Goal: Navigation & Orientation: Find specific page/section

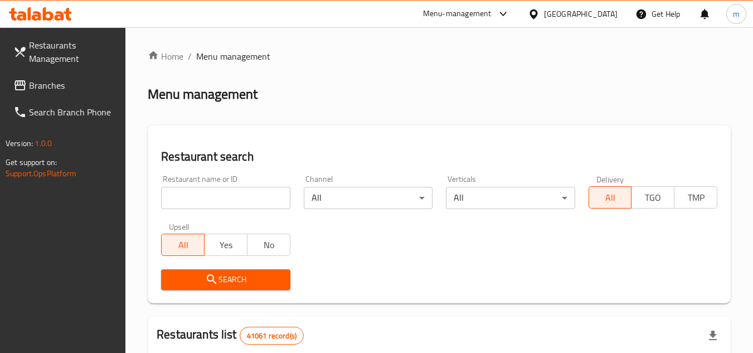
click at [584, 256] on div "Restaurant name or ID Restaurant name or ID Channel All ​ Verticals All ​ Deliv…" at bounding box center [439, 232] width 570 height 128
click at [26, 80] on icon at bounding box center [19, 85] width 13 height 13
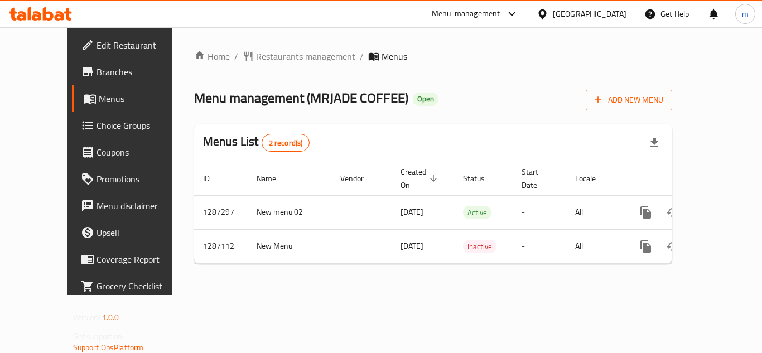
click at [559, 18] on div "[GEOGRAPHIC_DATA]" at bounding box center [589, 14] width 74 height 12
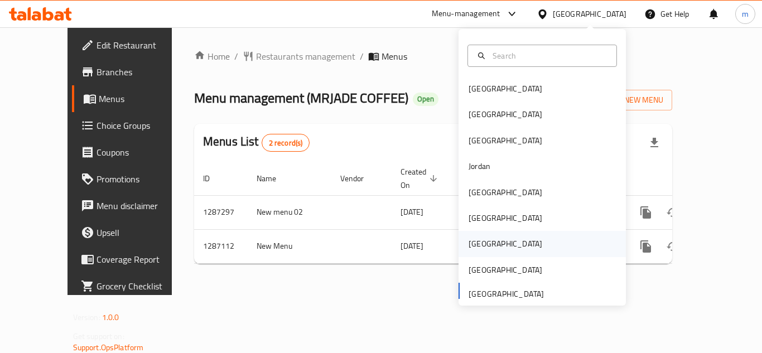
click at [474, 243] on div "Qatar" at bounding box center [505, 243] width 74 height 12
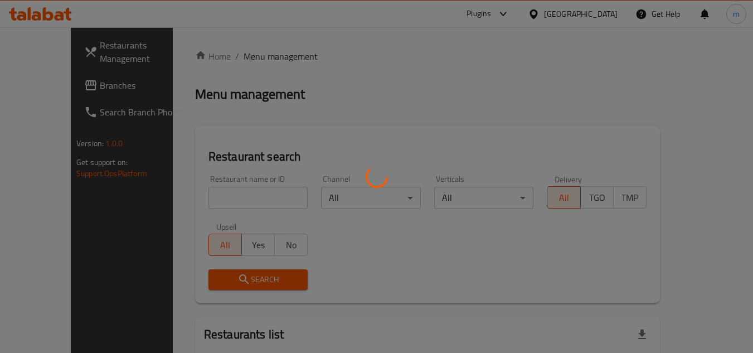
click at [43, 81] on div at bounding box center [376, 176] width 753 height 353
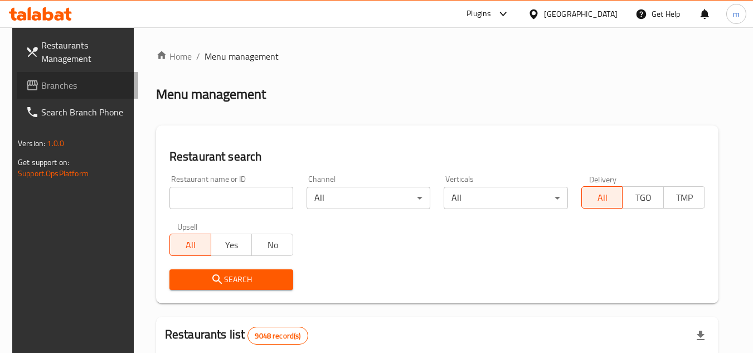
click at [74, 85] on span "Branches" at bounding box center [85, 85] width 88 height 13
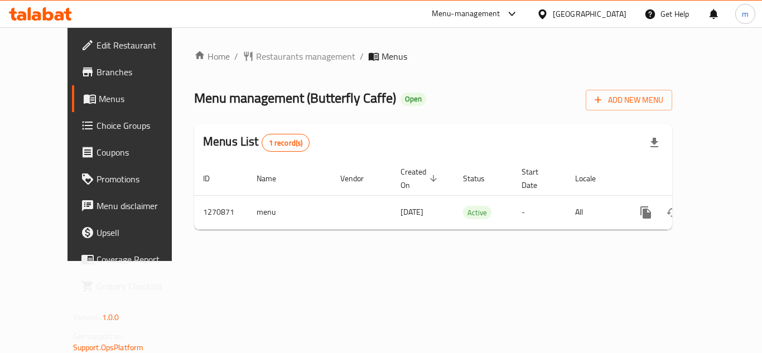
click at [45, 5] on div at bounding box center [40, 14] width 81 height 22
click at [49, 13] on icon at bounding box center [48, 13] width 11 height 13
click at [96, 156] on span "Coupons" at bounding box center [140, 151] width 89 height 13
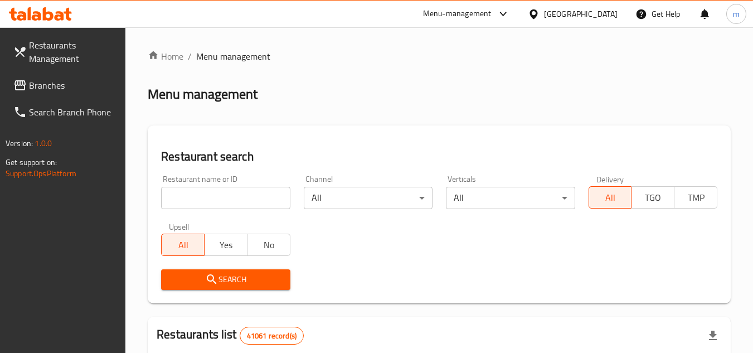
click at [46, 89] on span "Branches" at bounding box center [73, 85] width 88 height 13
